Goal: Communication & Community: Answer question/provide support

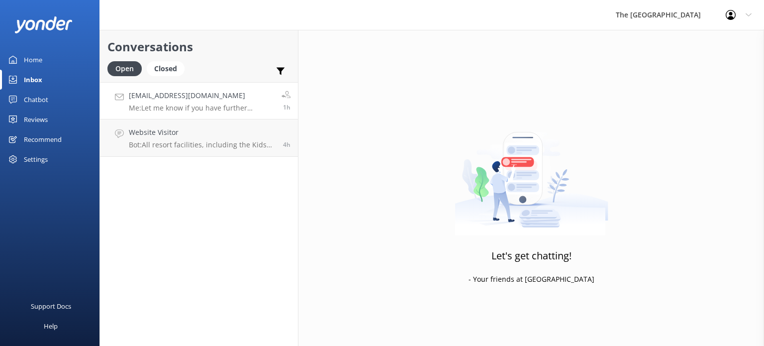
click at [199, 95] on h4 "[EMAIL_ADDRESS][DOMAIN_NAME]" at bounding box center [201, 95] width 145 height 11
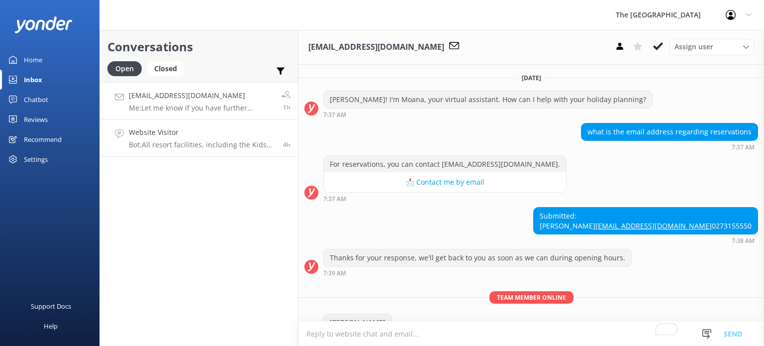
click at [229, 133] on h4 "Website Visitor" at bounding box center [202, 132] width 147 height 11
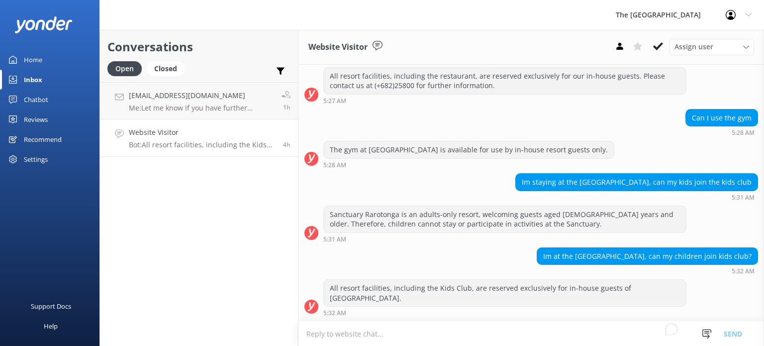
scroll to position [601, 0]
click at [217, 98] on h4 "[EMAIL_ADDRESS][DOMAIN_NAME]" at bounding box center [201, 95] width 145 height 11
